Goal: Navigation & Orientation: Find specific page/section

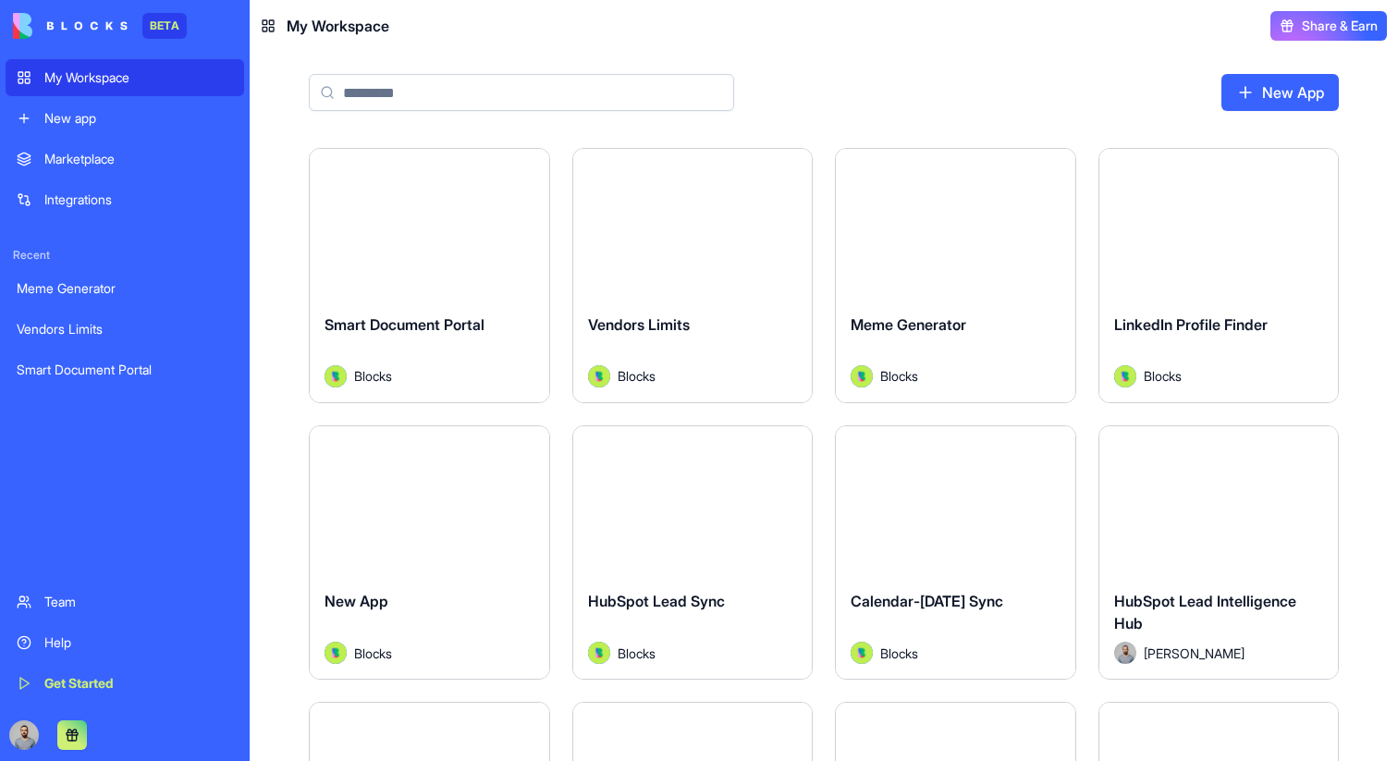
click at [70, 130] on link "New app" at bounding box center [125, 118] width 238 height 37
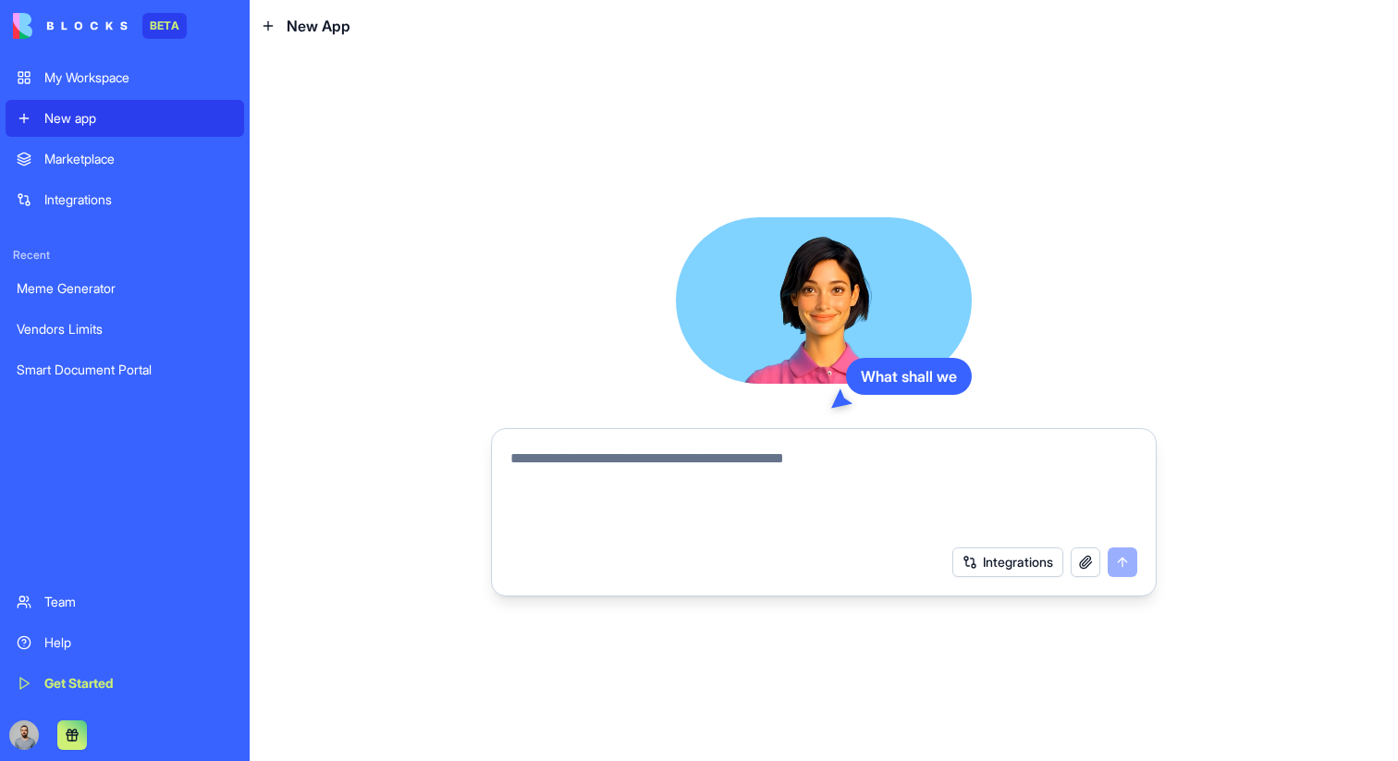
click at [126, 72] on div "My Workspace" at bounding box center [138, 77] width 189 height 18
